Goal: Information Seeking & Learning: Learn about a topic

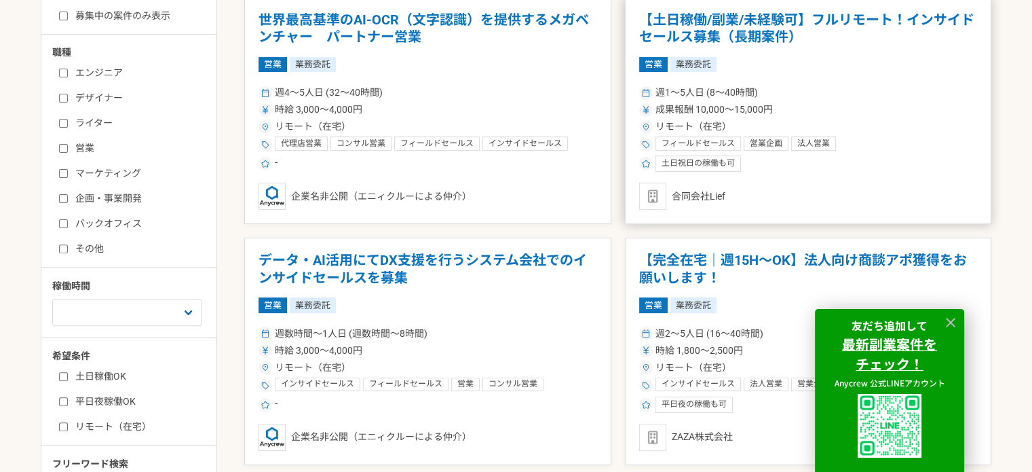
scroll to position [339, 0]
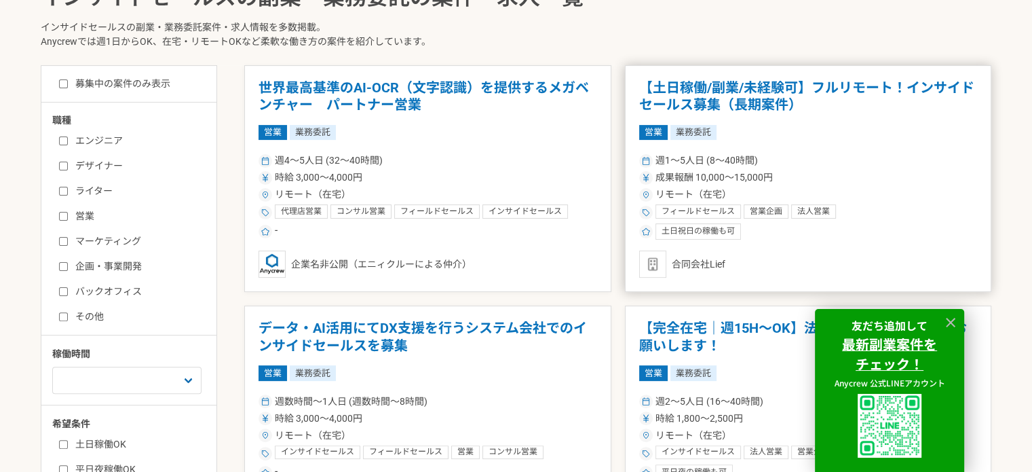
click at [688, 90] on h1 "【土日稼働/副業/未経験可】フルリモート！インサイドセールス募集（長期案件）" at bounding box center [808, 96] width 339 height 35
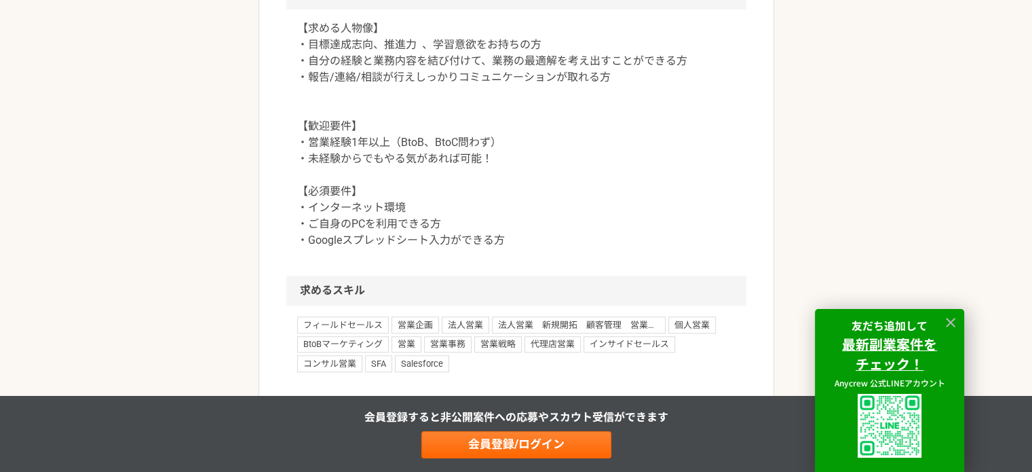
scroll to position [1222, 0]
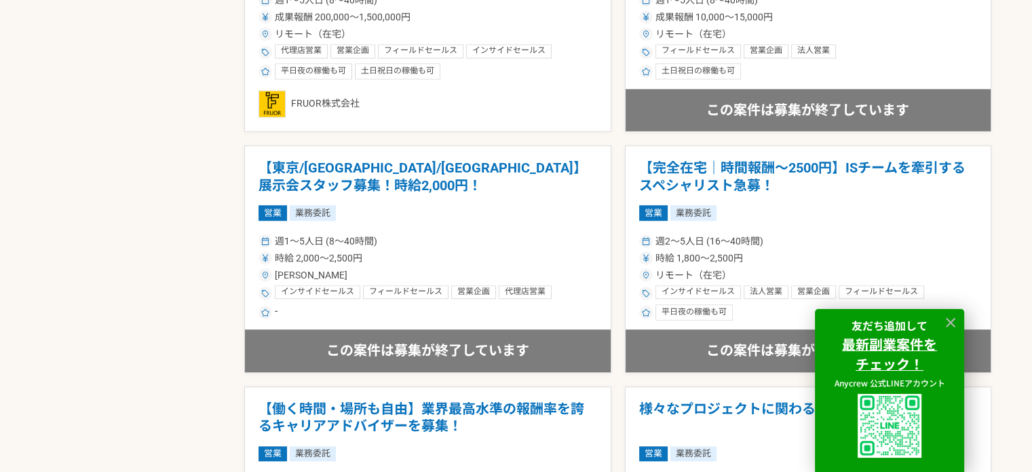
scroll to position [1086, 0]
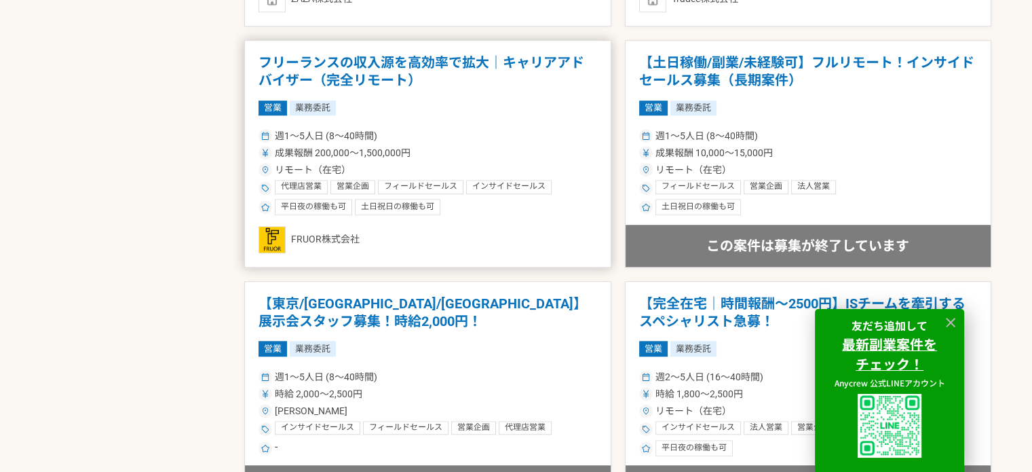
click at [396, 62] on h1 "フリーランスの収入源を高効率で拡大｜キャリアアドバイザー（完全リモート）" at bounding box center [428, 71] width 339 height 35
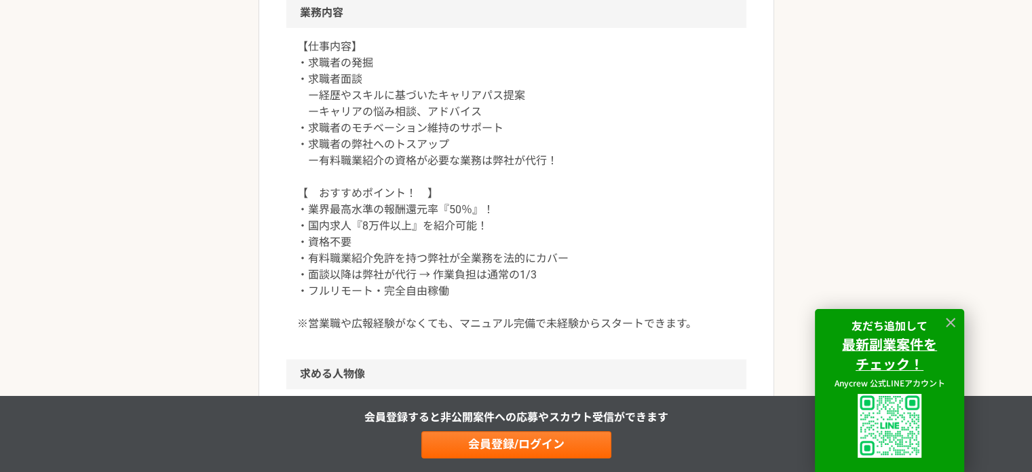
scroll to position [611, 0]
drag, startPoint x: 399, startPoint y: 146, endPoint x: 459, endPoint y: 140, distance: 60.0
click at [459, 140] on p "【仕事内容】 ・求職者の発掘 ・求職者面談 ー経歴やスキルに基づいたキャリアパス提案 ーキャリアの悩み相談、アドバイス ・求職者のモチベーション維持のサポート…" at bounding box center [516, 185] width 438 height 293
copy p "トスアップ"
drag, startPoint x: 351, startPoint y: 147, endPoint x: 343, endPoint y: 147, distance: 7.5
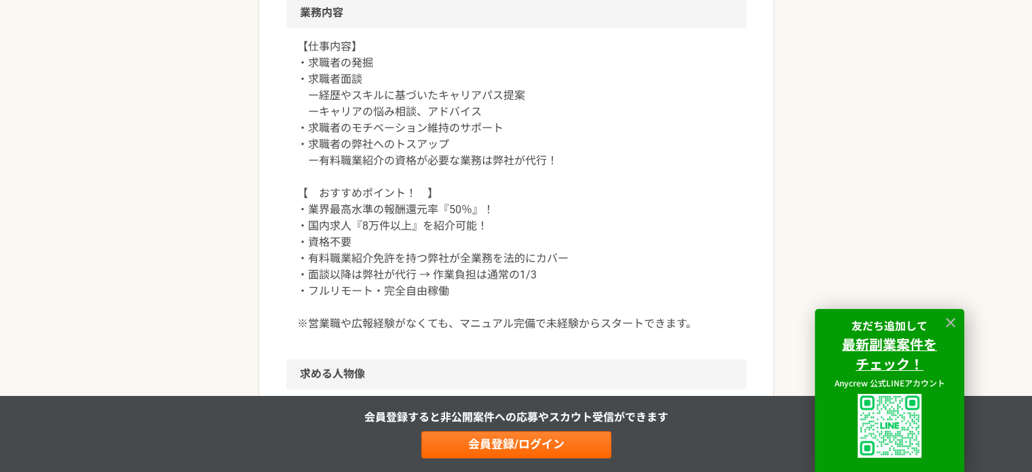
click at [350, 148] on p "【仕事内容】 ・求職者の発掘 ・求職者面談 ー経歴やスキルに基づいたキャリアパス提案 ーキャリアの悩み相談、アドバイス ・求職者のモチベーション維持のサポート…" at bounding box center [516, 185] width 438 height 293
drag, startPoint x: 301, startPoint y: 146, endPoint x: 487, endPoint y: 145, distance: 185.3
click at [487, 145] on p "【仕事内容】 ・求職者の発掘 ・求職者面談 ー経歴やスキルに基づいたキャリアパス提案 ーキャリアの悩み相談、アドバイス ・求職者のモチベーション維持のサポート…" at bounding box center [516, 185] width 438 height 293
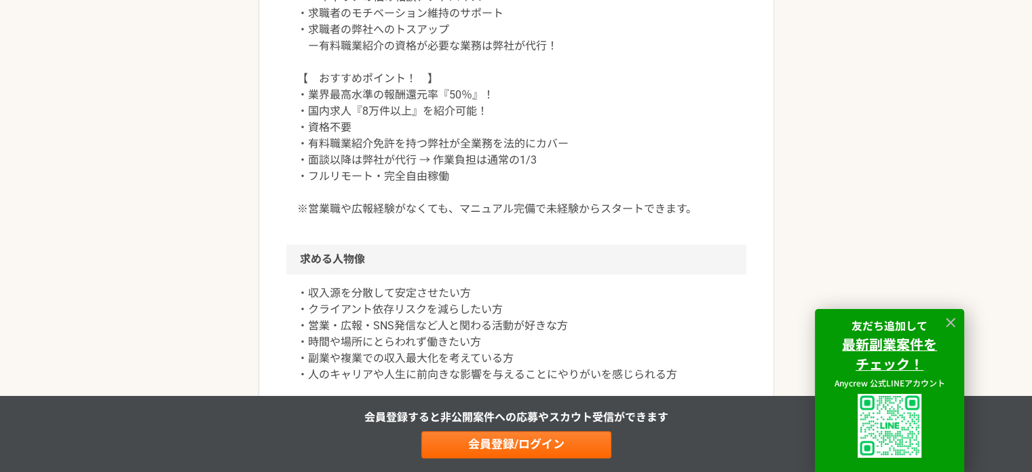
scroll to position [747, 0]
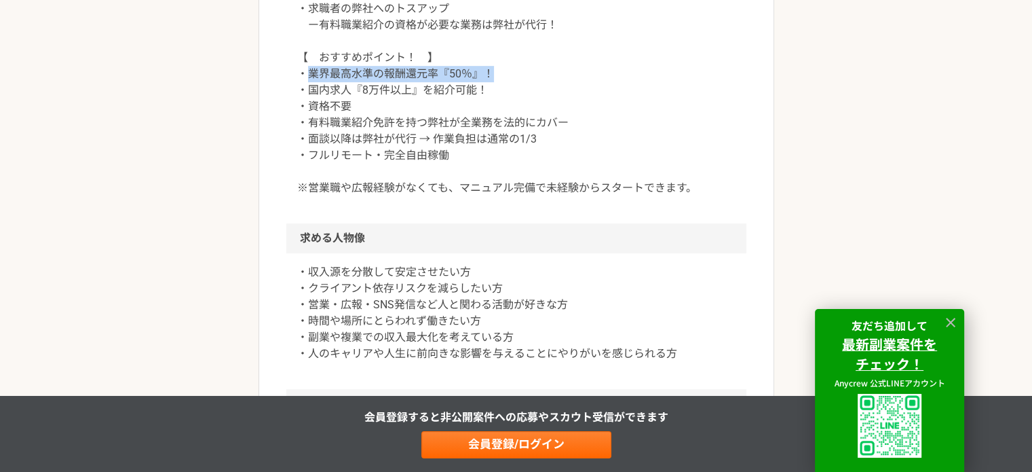
drag, startPoint x: 304, startPoint y: 71, endPoint x: 504, endPoint y: 73, distance: 200.2
click at [504, 73] on p "【仕事内容】 ・求職者の発掘 ・求職者面談 ー経歴やスキルに基づいたキャリアパス提案 ーキャリアの悩み相談、アドバイス ・求職者のモチベーション維持のサポート…" at bounding box center [516, 49] width 438 height 293
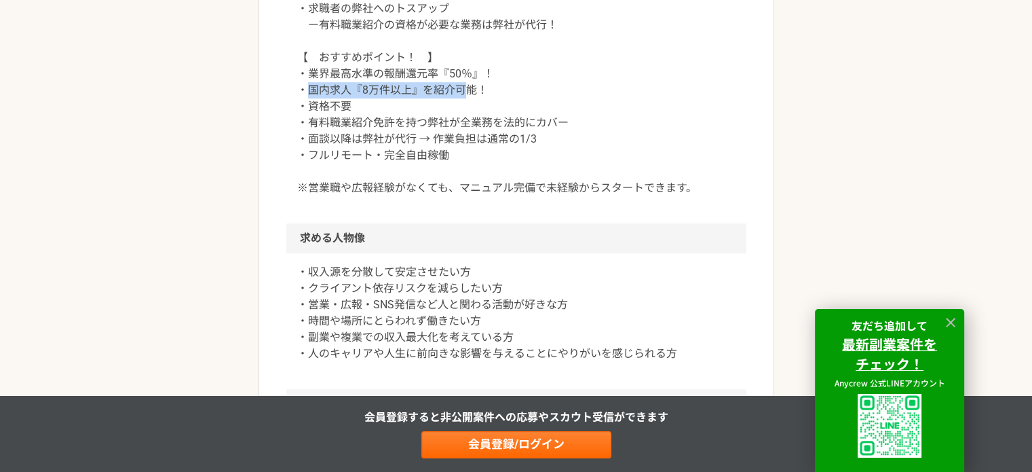
drag, startPoint x: 310, startPoint y: 91, endPoint x: 428, endPoint y: 95, distance: 117.5
click at [468, 92] on p "【仕事内容】 ・求職者の発掘 ・求職者面談 ー経歴やスキルに基づいたキャリアパス提案 ーキャリアの悩み相談、アドバイス ・求職者のモチベーション維持のサポート…" at bounding box center [516, 49] width 438 height 293
drag, startPoint x: 331, startPoint y: 111, endPoint x: 365, endPoint y: 111, distance: 34.6
click at [368, 111] on p "【仕事内容】 ・求職者の発掘 ・求職者面談 ー経歴やスキルに基づいたキャリアパス提案 ーキャリアの悩み相談、アドバイス ・求職者のモチベーション維持のサポート…" at bounding box center [516, 49] width 438 height 293
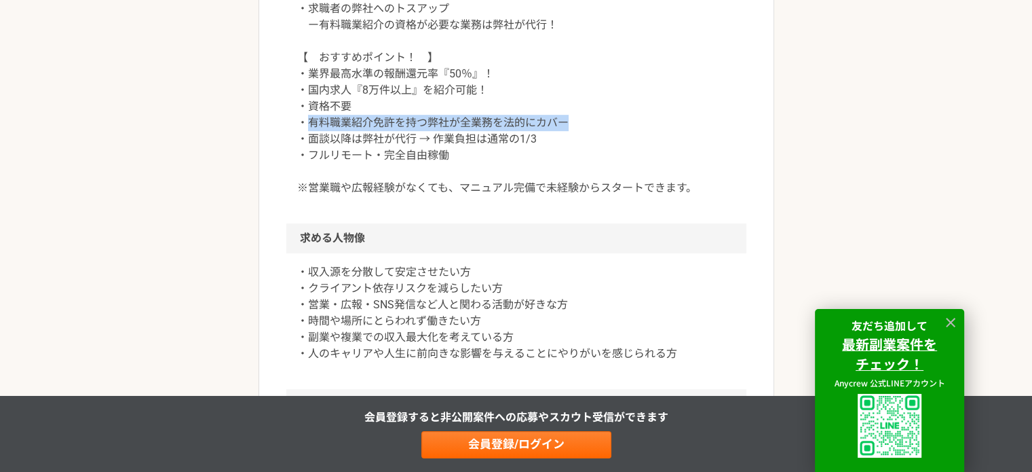
drag, startPoint x: 304, startPoint y: 126, endPoint x: 577, endPoint y: 126, distance: 272.8
click at [577, 126] on p "【仕事内容】 ・求職者の発掘 ・求職者面談 ー経歴やスキルに基づいたキャリアパス提案 ーキャリアの悩み相談、アドバイス ・求職者のモチベーション維持のサポート…" at bounding box center [516, 49] width 438 height 293
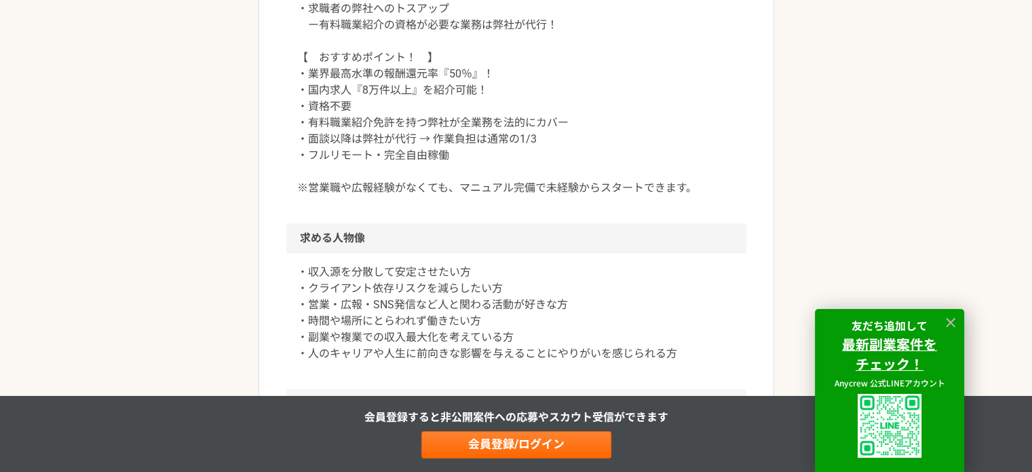
click at [516, 134] on p "【仕事内容】 ・求職者の発掘 ・求職者面談 ー経歴やスキルに基づいたキャリアパス提案 ーキャリアの悩み相談、アドバイス ・求職者のモチベーション維持のサポート…" at bounding box center [516, 49] width 438 height 293
drag, startPoint x: 303, startPoint y: 138, endPoint x: 547, endPoint y: 138, distance: 243.7
click at [547, 138] on p "【仕事内容】 ・求職者の発掘 ・求職者面談 ー経歴やスキルに基づいたキャリアパス提案 ーキャリアの悩み相談、アドバイス ・求職者のモチベーション維持のサポート…" at bounding box center [516, 49] width 438 height 293
drag, startPoint x: 345, startPoint y: 138, endPoint x: 432, endPoint y: 139, distance: 86.2
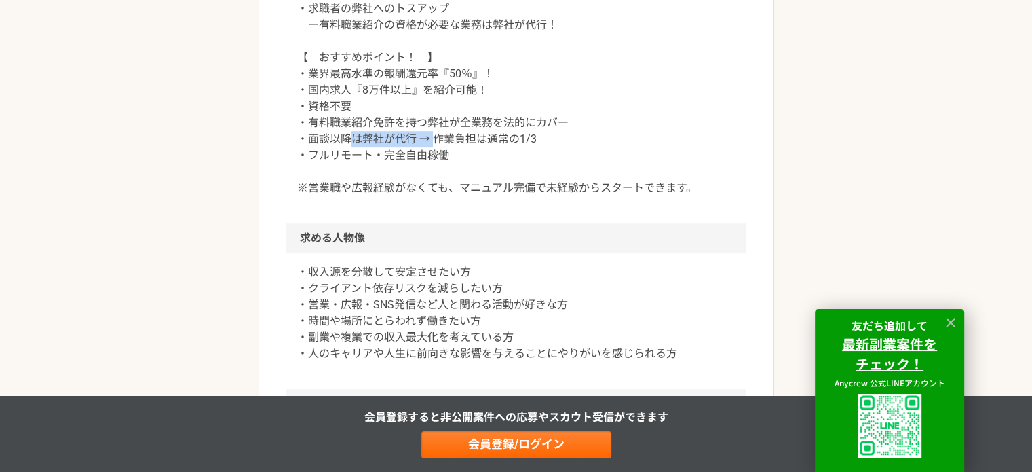
click at [432, 139] on p "【仕事内容】 ・求職者の発掘 ・求職者面談 ー経歴やスキルに基づいたキャリアパス提案 ーキャリアの悩み相談、アドバイス ・求職者のモチベーション維持のサポート…" at bounding box center [516, 49] width 438 height 293
drag, startPoint x: 423, startPoint y: 138, endPoint x: 527, endPoint y: 139, distance: 103.8
click at [527, 139] on p "【仕事内容】 ・求職者の発掘 ・求職者面談 ー経歴やスキルに基づいたキャリアパス提案 ーキャリアの悩み相談、アドバイス ・求職者のモチベーション維持のサポート…" at bounding box center [516, 49] width 438 height 293
click at [536, 138] on p "【仕事内容】 ・求職者の発掘 ・求職者面談 ー経歴やスキルに基づいたキャリアパス提案 ーキャリアの悩み相談、アドバイス ・求職者のモチベーション維持のサポート…" at bounding box center [516, 49] width 438 height 293
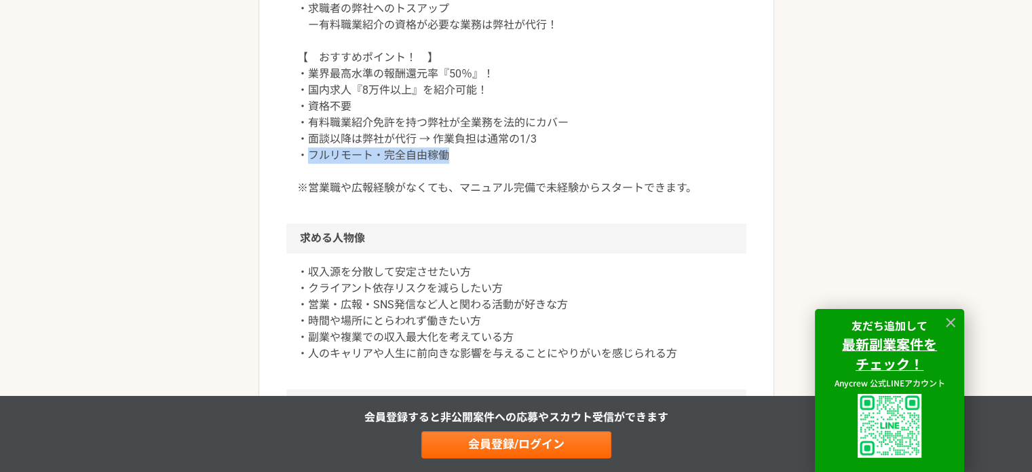
drag, startPoint x: 304, startPoint y: 154, endPoint x: 462, endPoint y: 153, distance: 157.5
click at [462, 153] on p "【仕事内容】 ・求職者の発掘 ・求職者面談 ー経歴やスキルに基づいたキャリアパス提案 ーキャリアの悩み相談、アドバイス ・求職者のモチベーション維持のサポート…" at bounding box center [516, 49] width 438 height 293
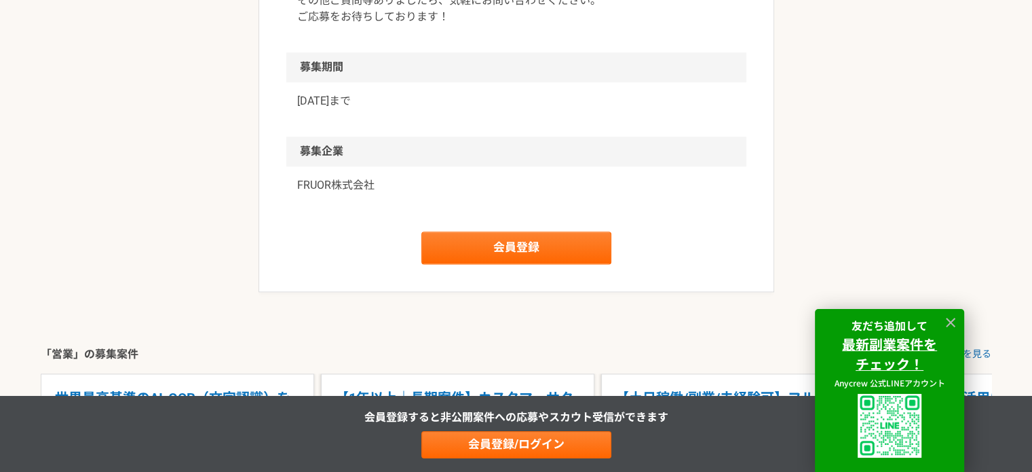
scroll to position [1493, 0]
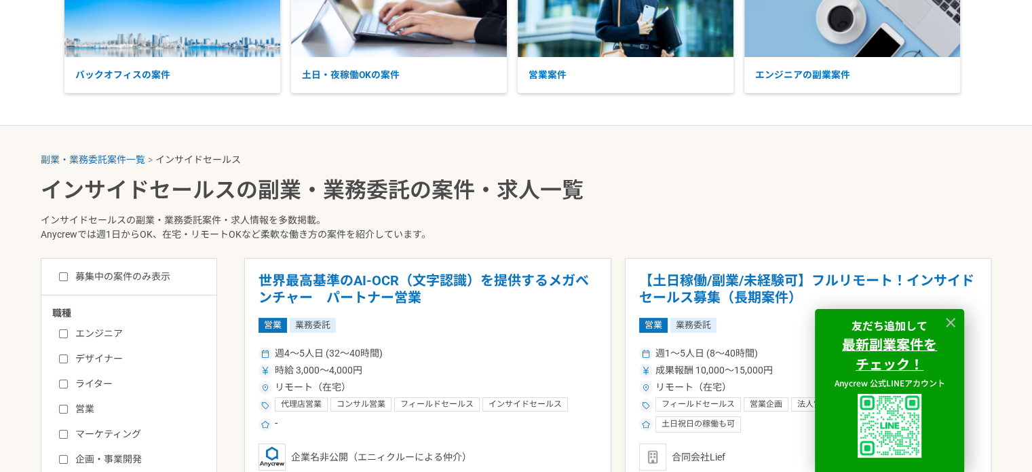
scroll to position [136, 0]
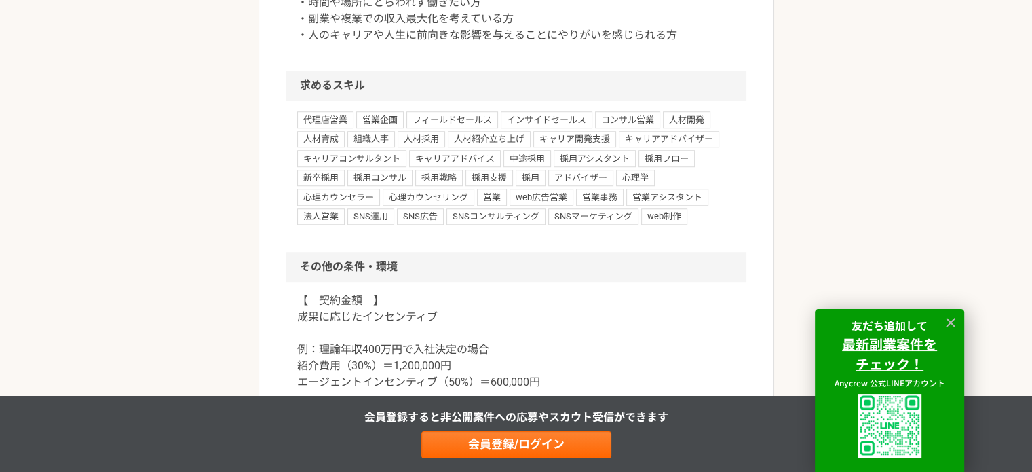
scroll to position [950, 0]
